Goal: Information Seeking & Learning: Learn about a topic

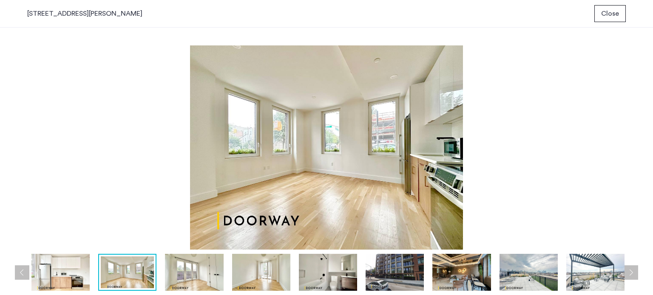
click at [229, 276] on div at bounding box center [328, 272] width 603 height 37
click at [254, 276] on img at bounding box center [261, 272] width 58 height 37
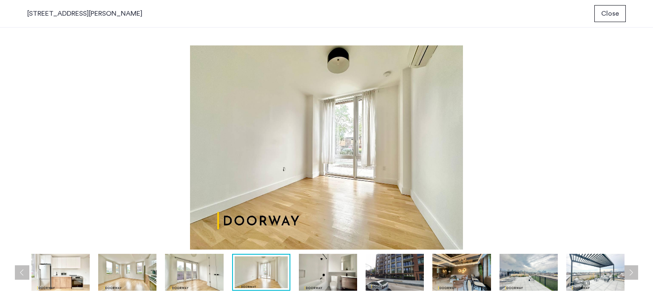
click at [182, 275] on img at bounding box center [194, 272] width 58 height 37
